Goal: Find contact information: Find contact information

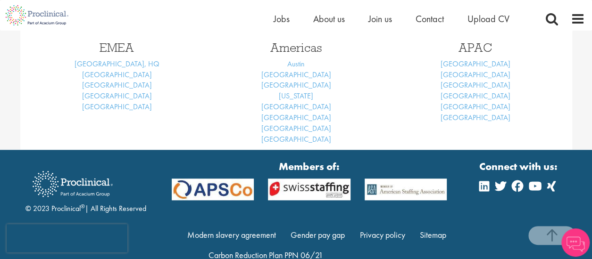
scroll to position [426, 0]
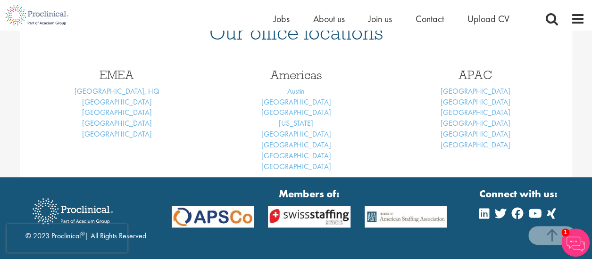
click at [67, 179] on section "© 2023 Proclinical ® | All Rights Reserved Members of: Modern slavery agreement…" at bounding box center [296, 244] width 592 height 134
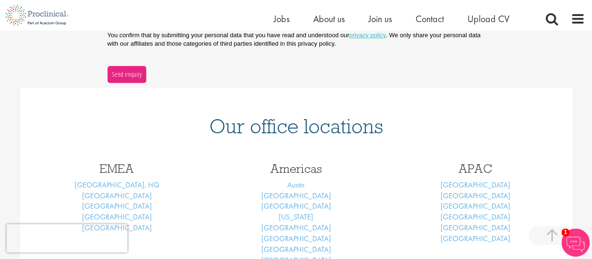
scroll to position [477, 0]
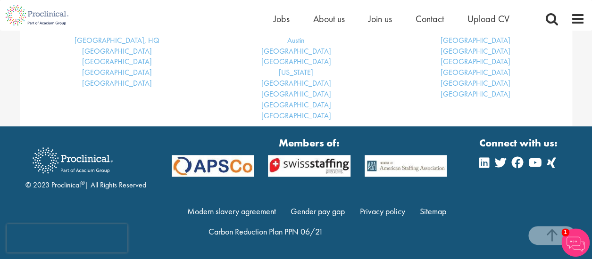
click at [335, 144] on strong "Members of:" at bounding box center [309, 143] width 275 height 15
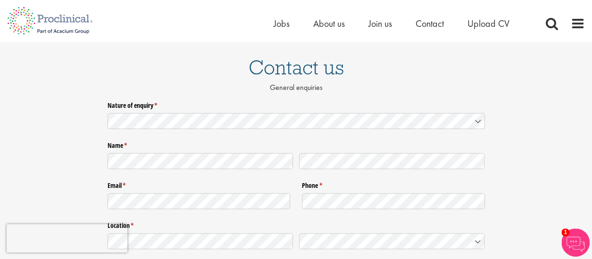
scroll to position [0, 0]
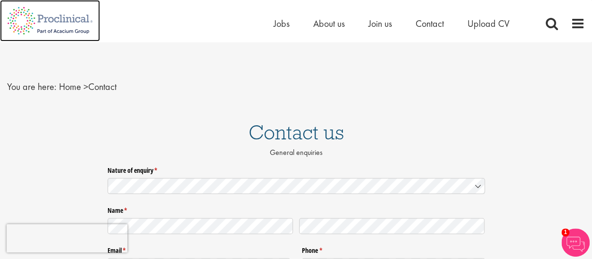
click at [53, 28] on img at bounding box center [50, 21] width 100 height 42
